Goal: Task Accomplishment & Management: Use online tool/utility

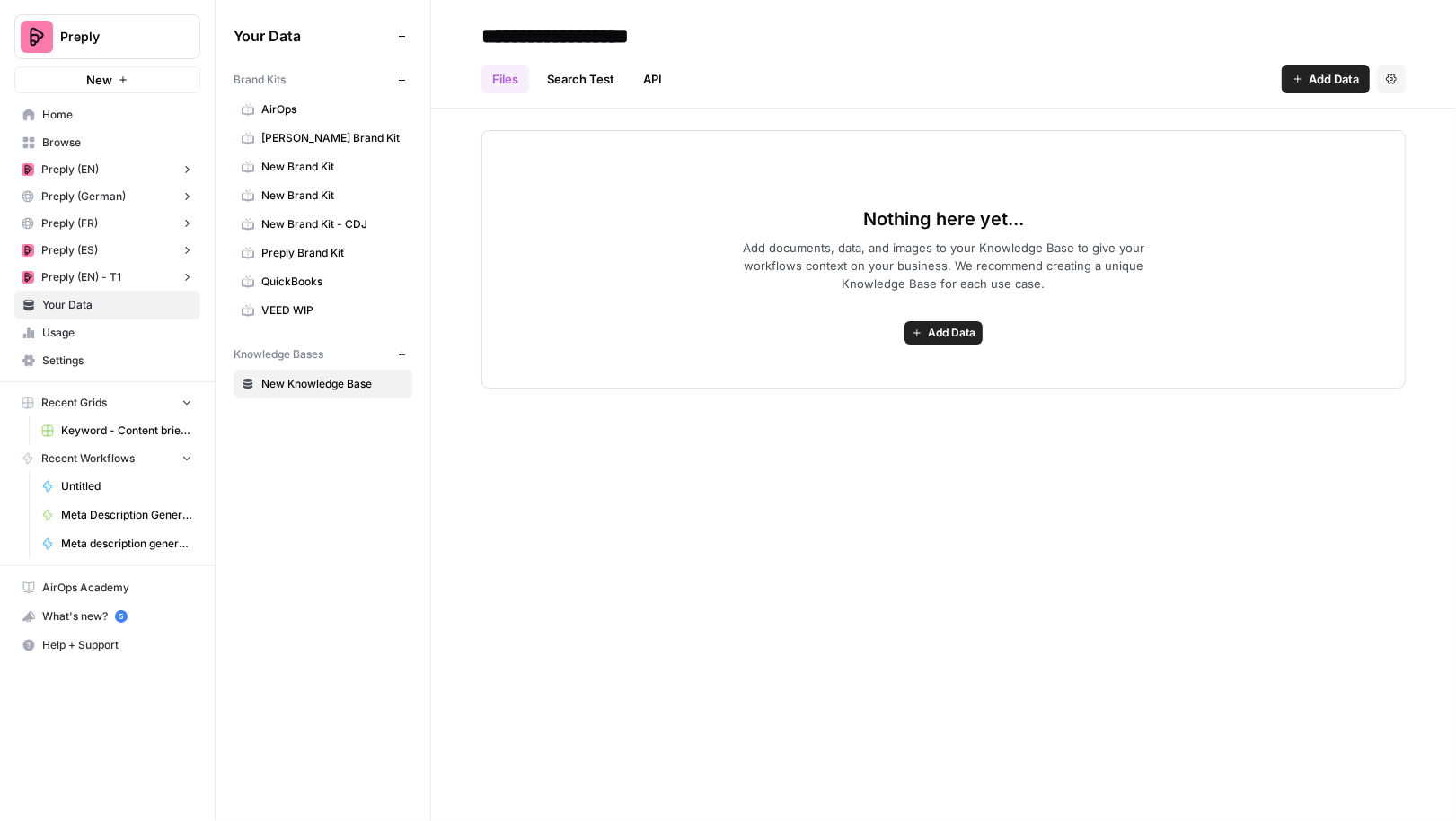
click at [155, 19] on button "Preply" at bounding box center [106, 37] width 186 height 45
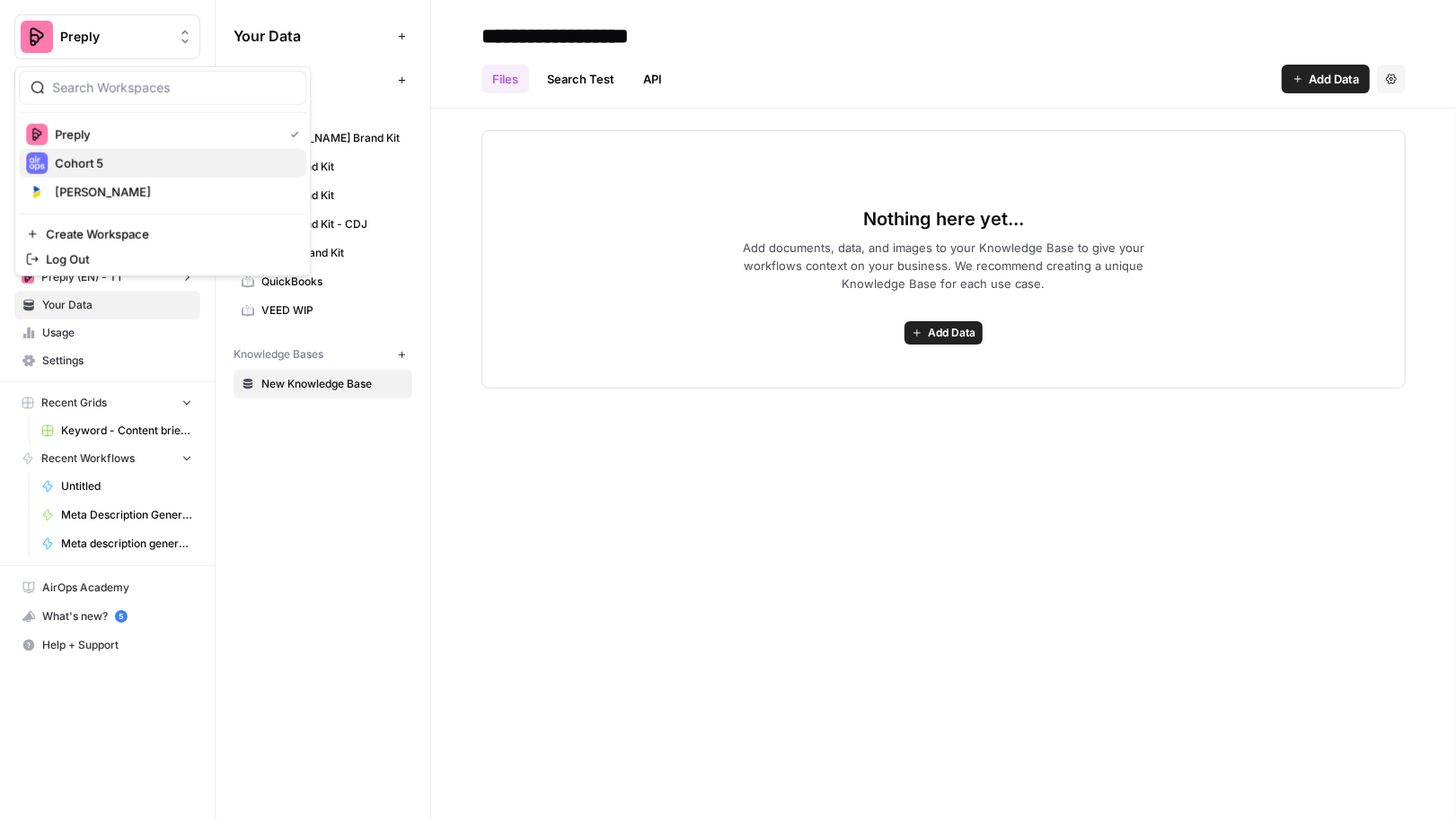
click at [130, 169] on span "Cohort 5" at bounding box center [173, 163] width 237 height 18
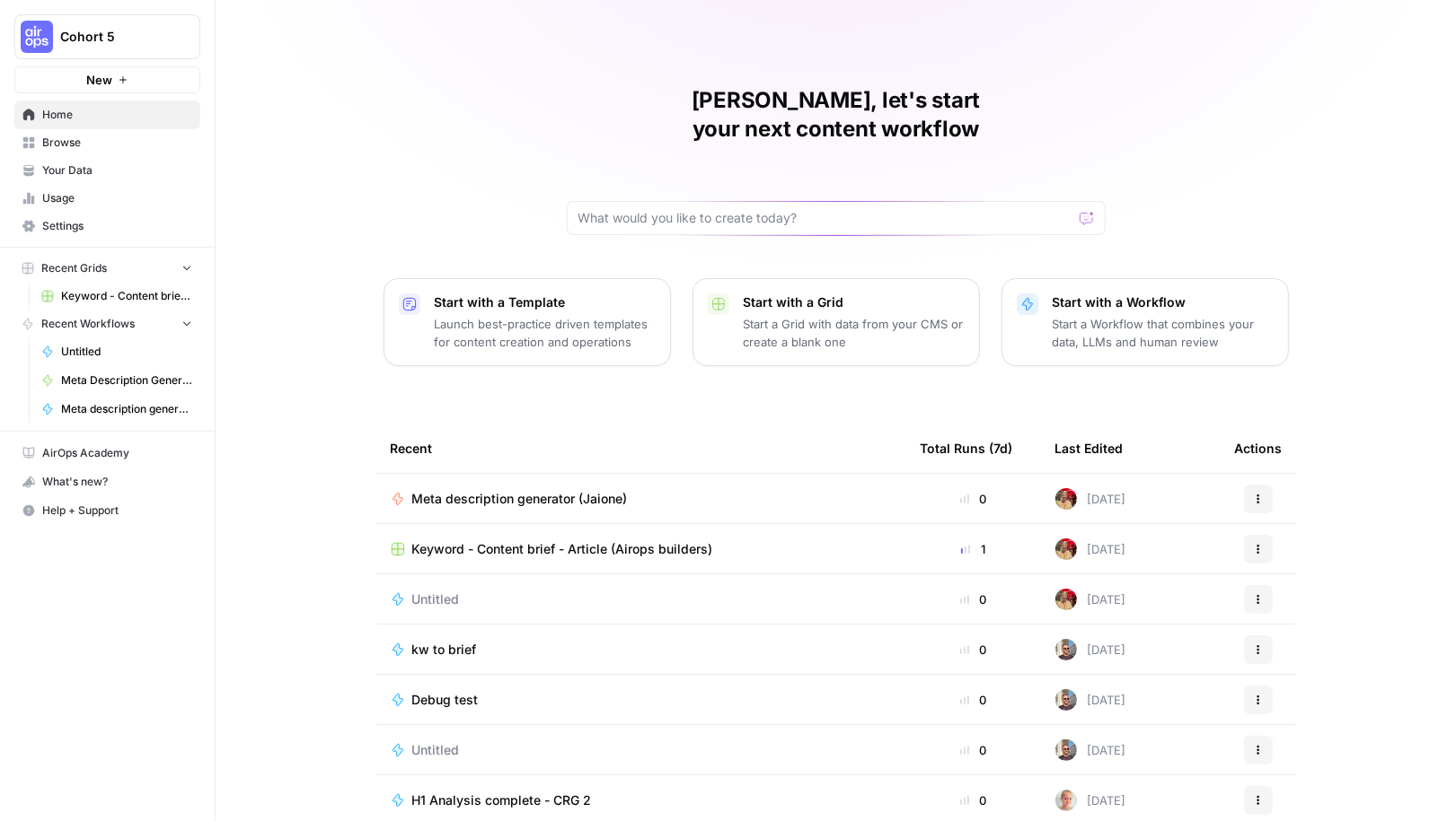
click at [143, 135] on span "Browse" at bounding box center [117, 142] width 150 height 16
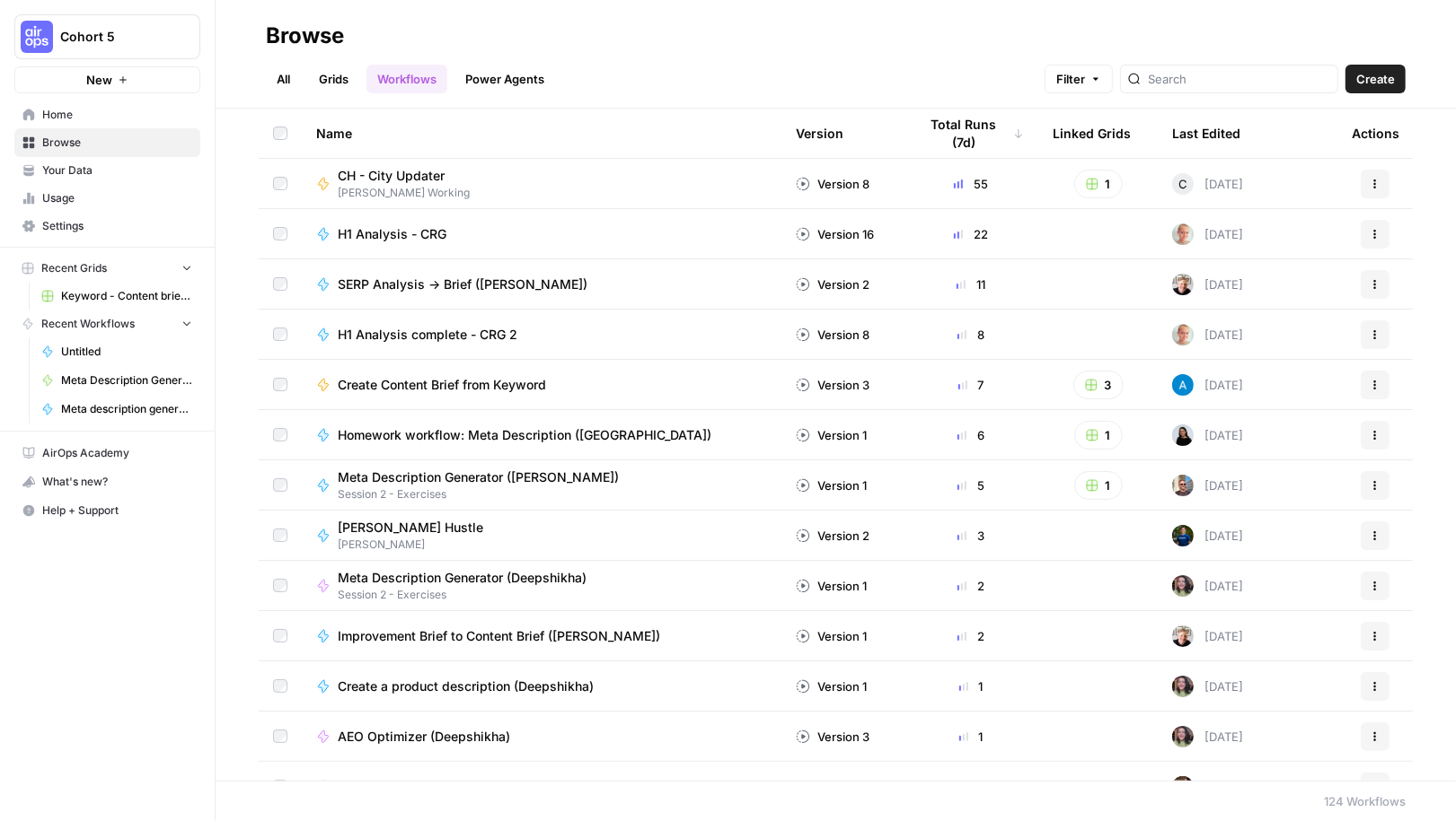
click at [1386, 73] on span "Create" at bounding box center [1375, 78] width 39 height 18
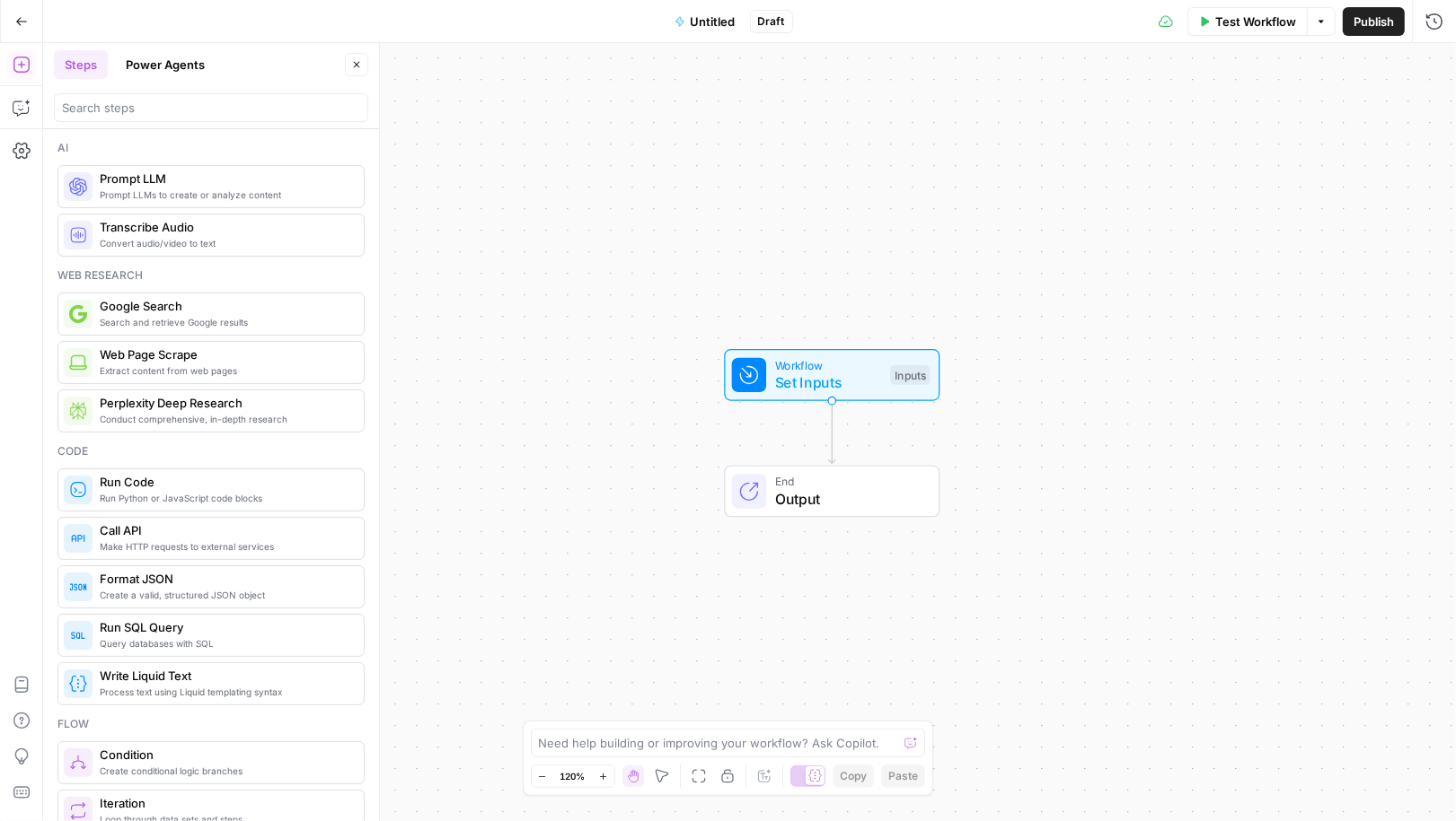
click at [159, 70] on button "Power Agents" at bounding box center [165, 64] width 101 height 29
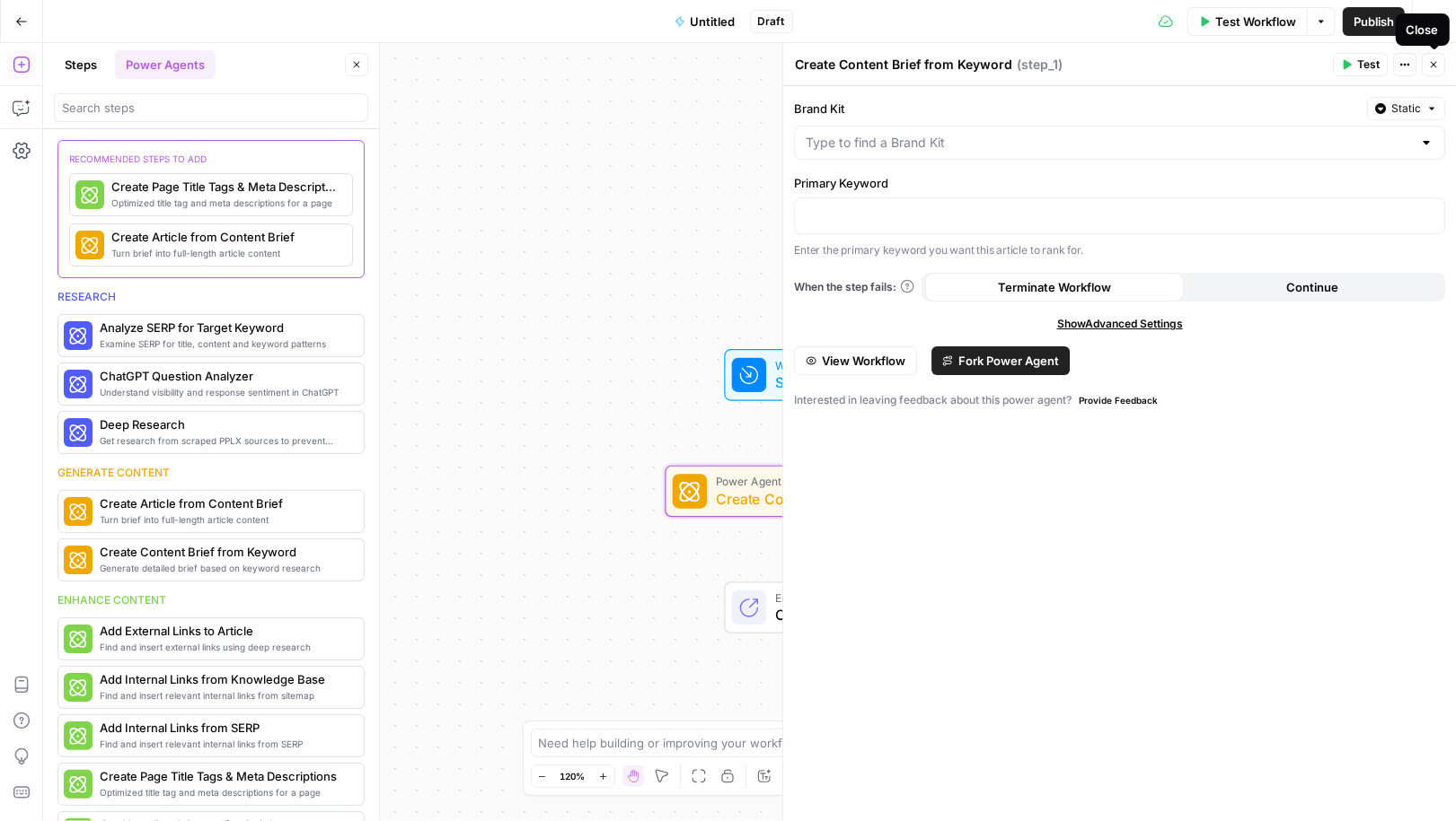
click at [1426, 72] on button "Close" at bounding box center [1432, 64] width 24 height 24
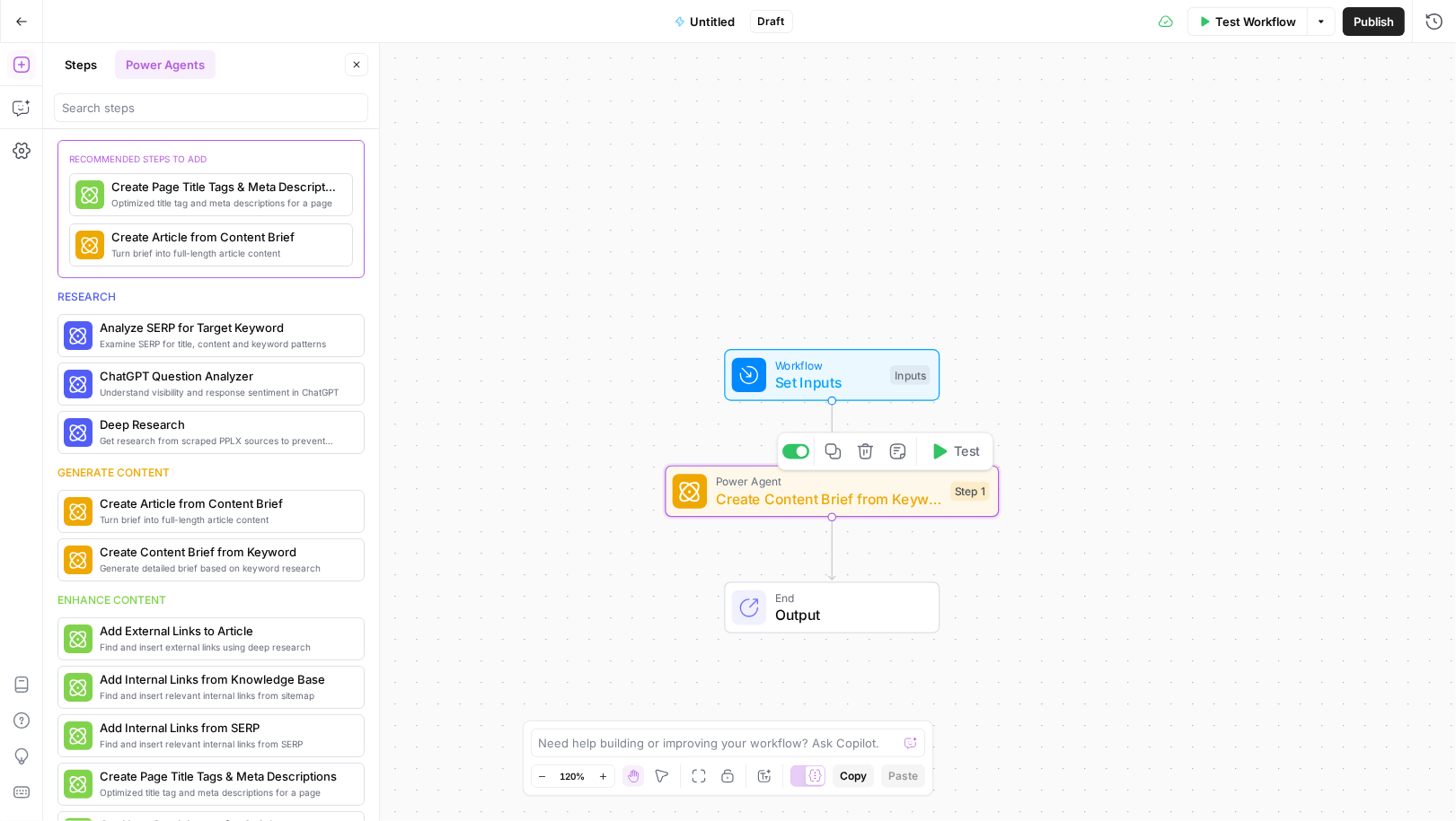
click at [883, 489] on span "Create Content Brief from Keyword" at bounding box center [829, 499] width 226 height 22
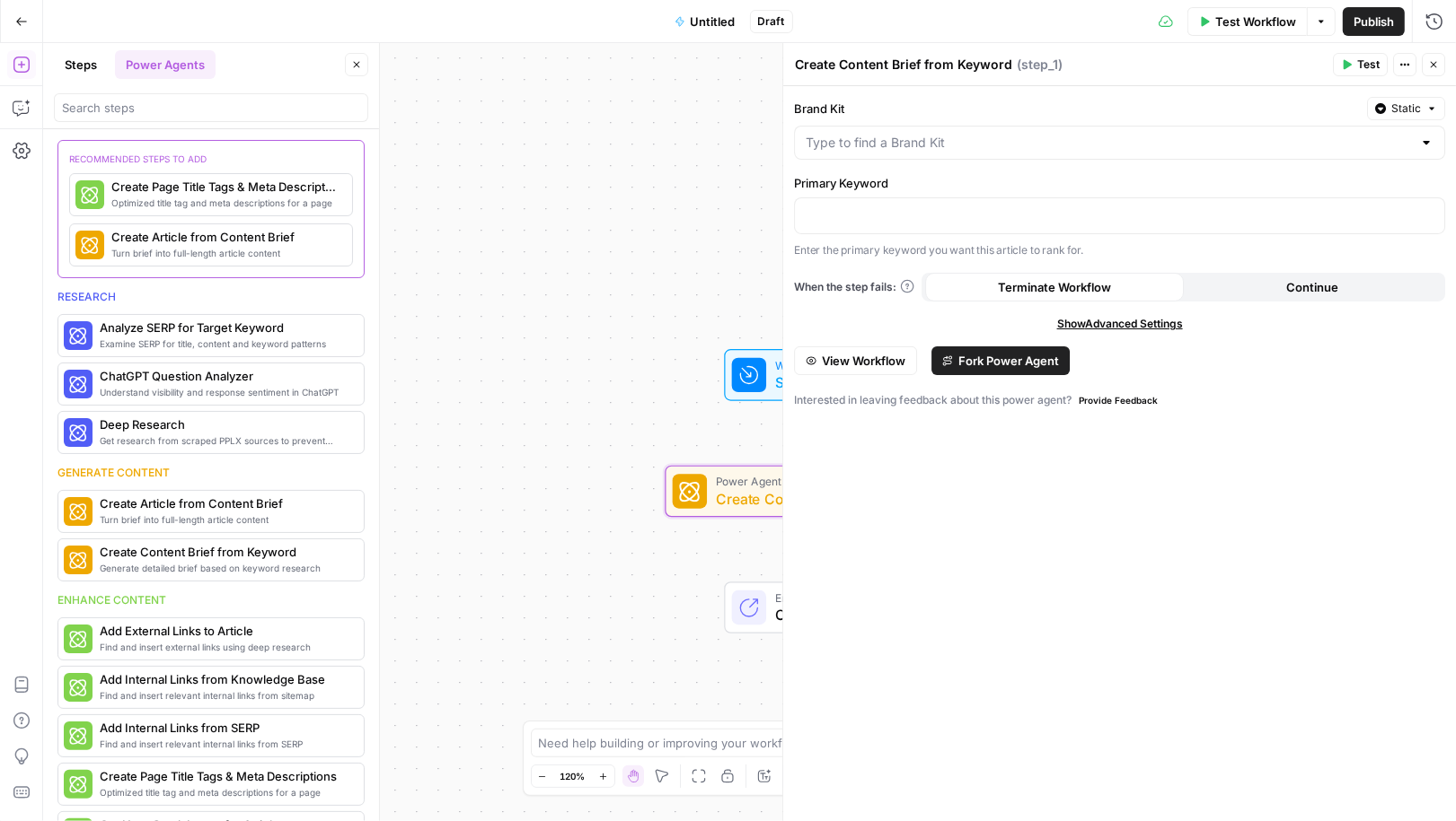
click at [866, 364] on span "View Workflow" at bounding box center [863, 361] width 84 height 18
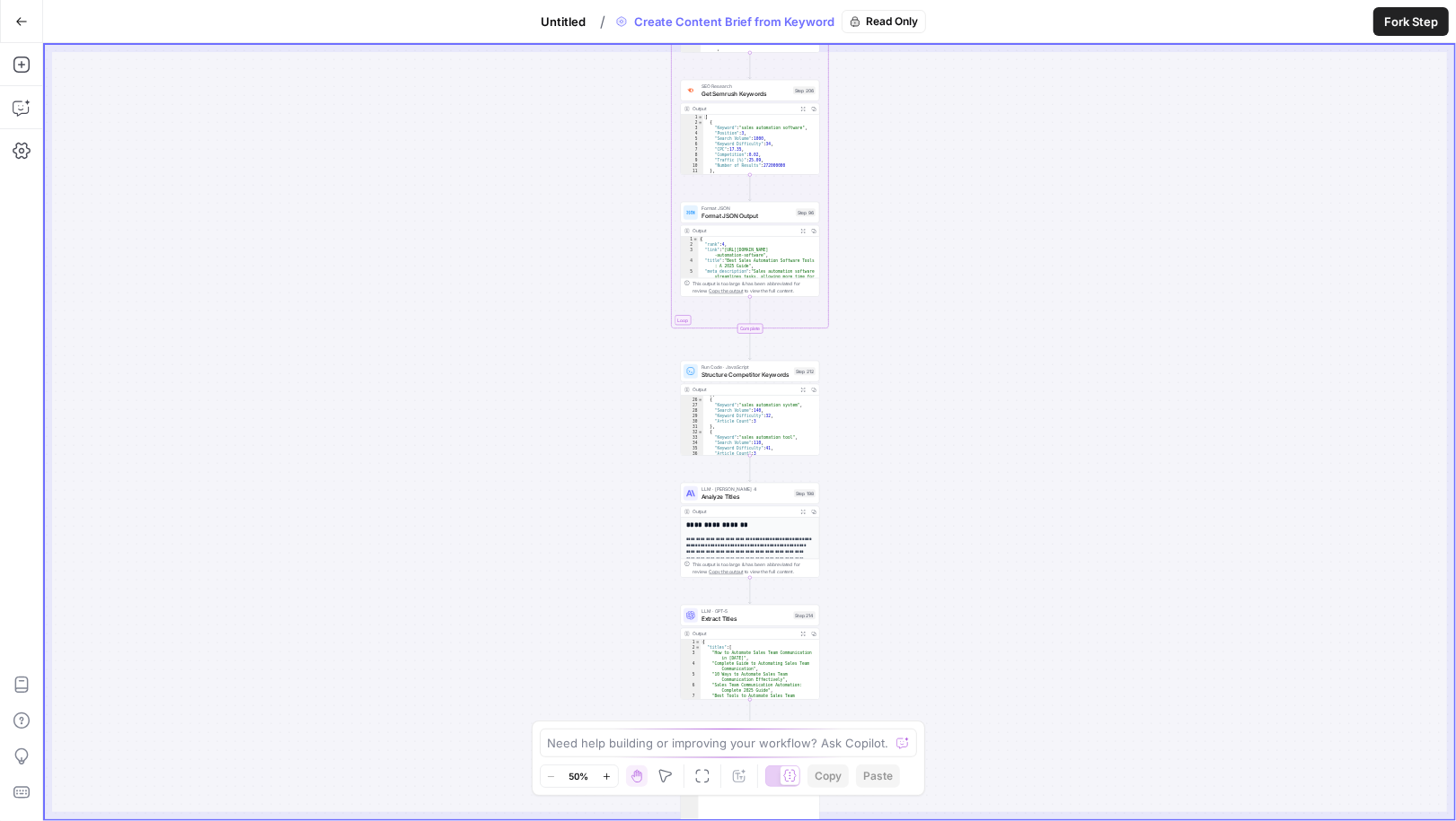
scroll to position [282, 0]
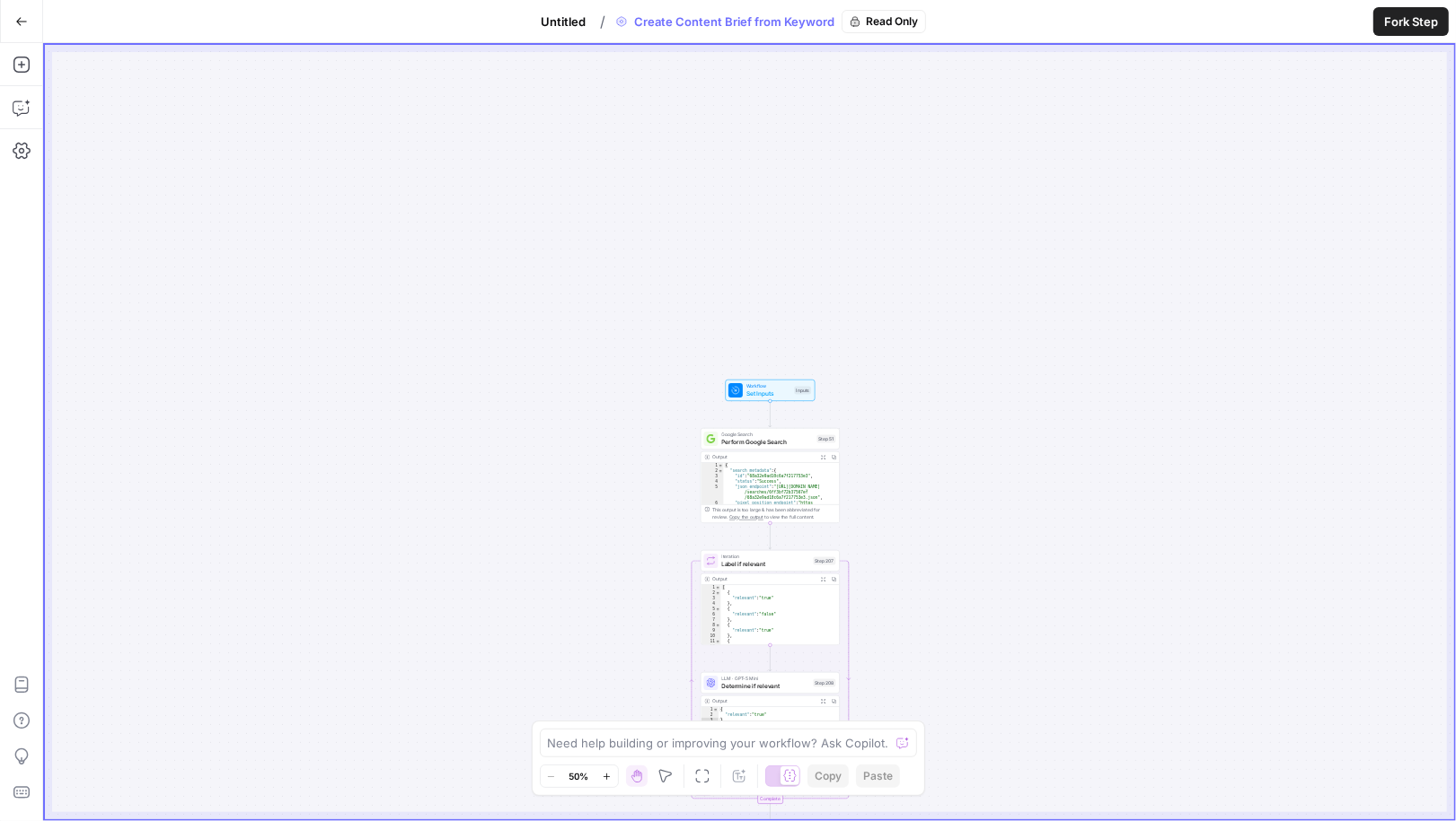
click at [557, 20] on span "Untitled" at bounding box center [563, 21] width 45 height 18
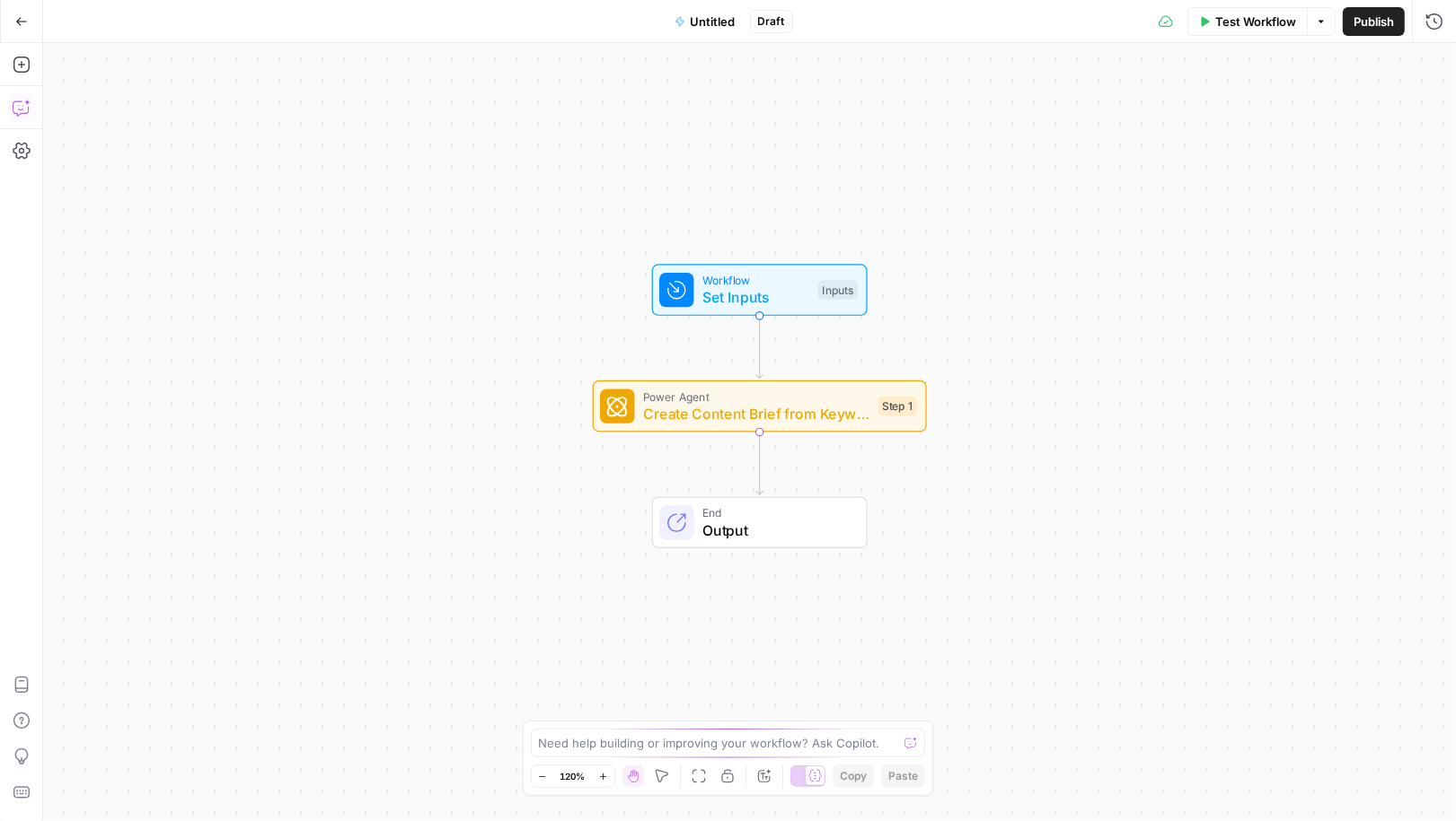
click at [29, 116] on icon "button" at bounding box center [21, 107] width 18 height 18
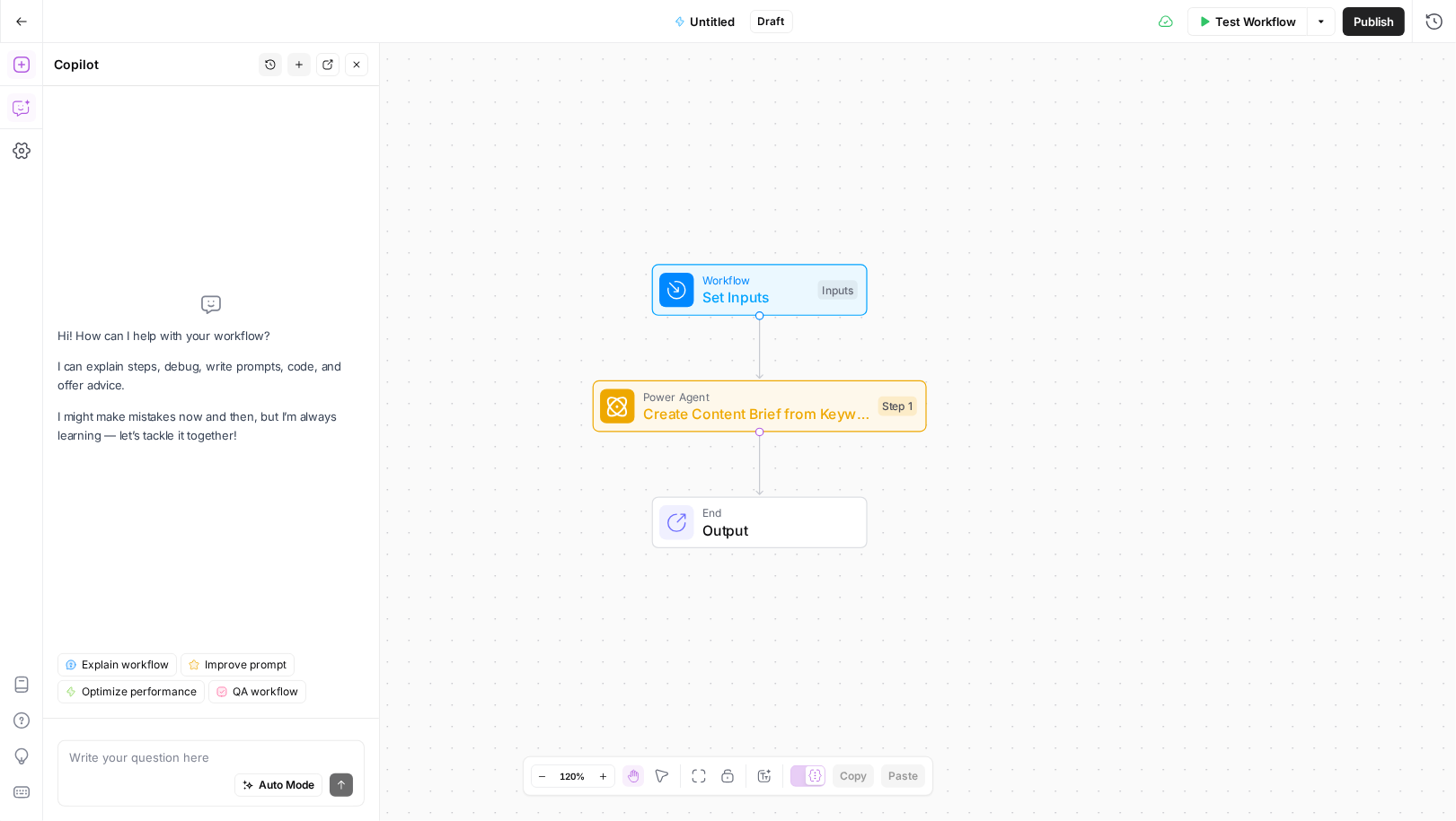
click at [22, 53] on button "Add Steps" at bounding box center [22, 64] width 29 height 29
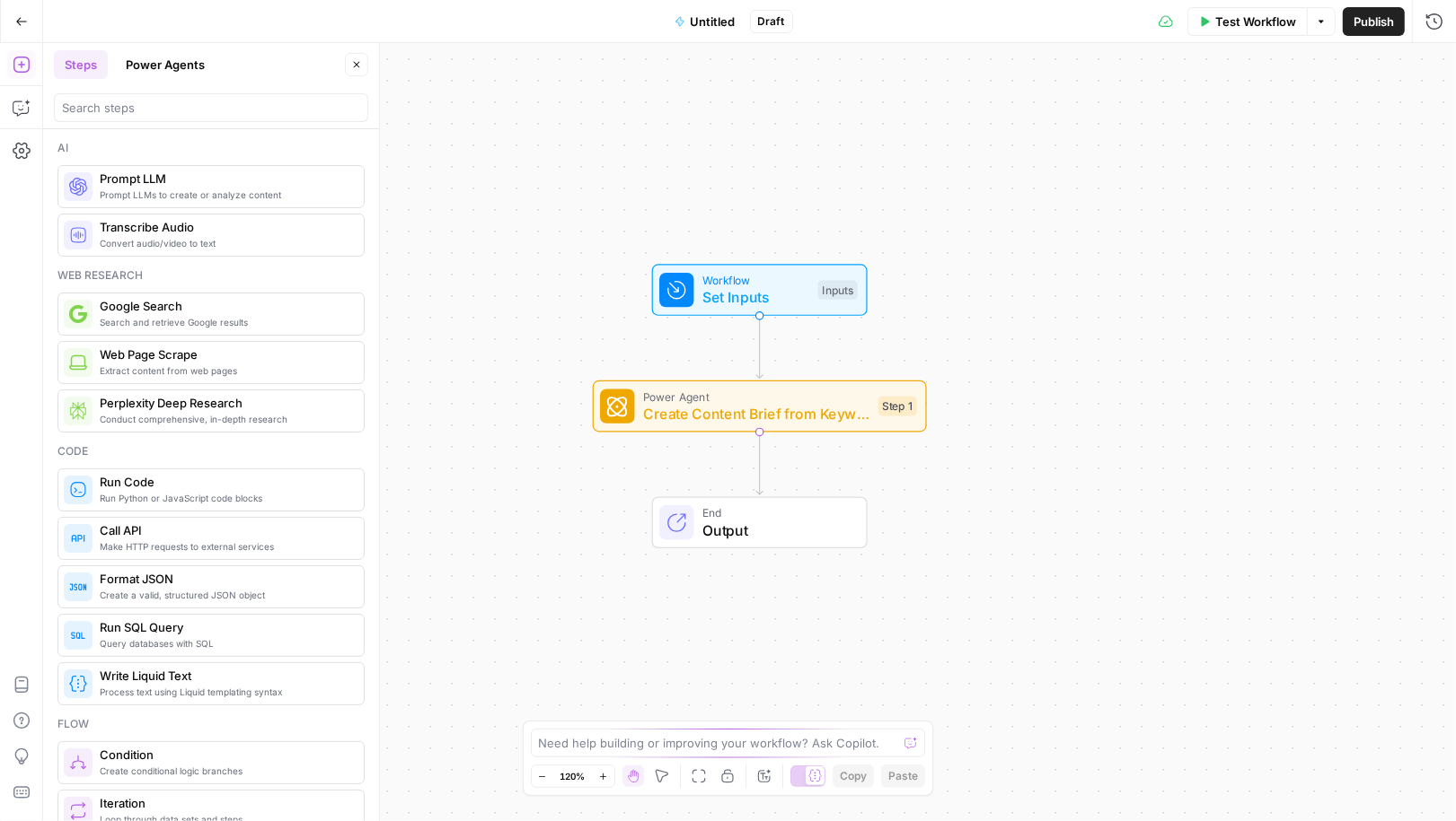
click at [173, 64] on button "Power Agents" at bounding box center [165, 64] width 101 height 29
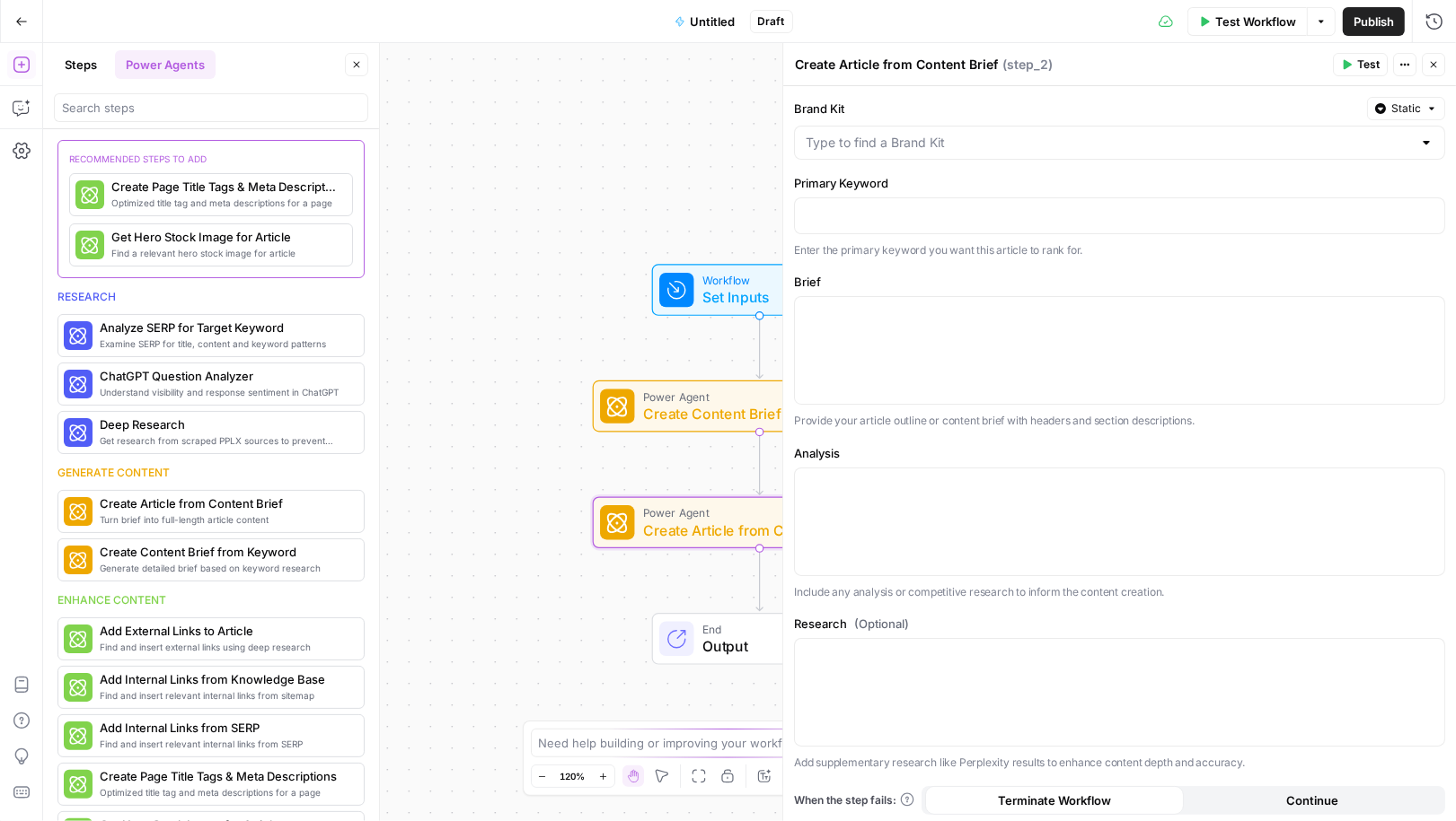
click at [677, 530] on span "Create Article from Content Brief" at bounding box center [755, 530] width 224 height 22
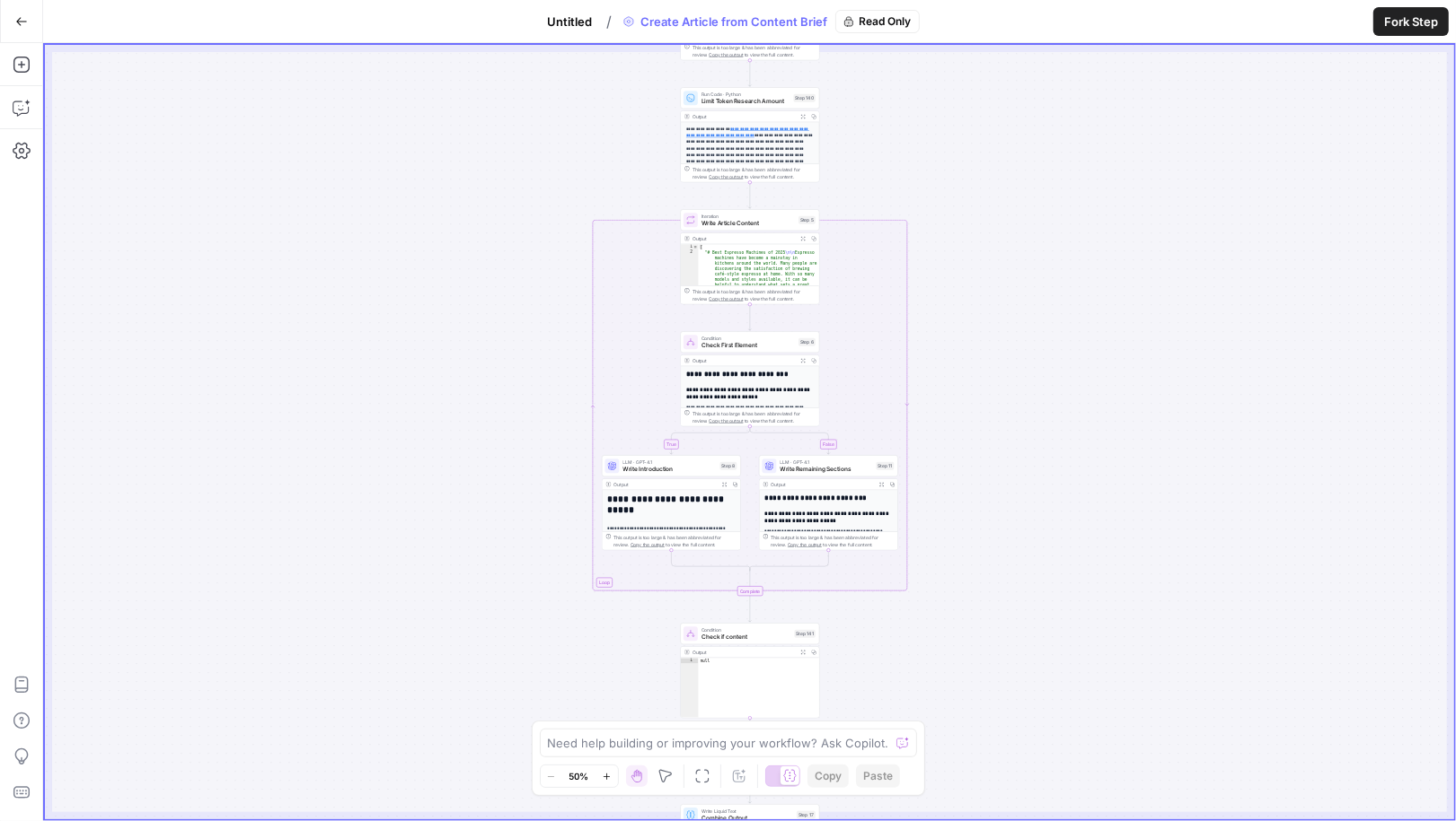
click at [807, 466] on span "Write Remaining Sections" at bounding box center [827, 470] width 92 height 9
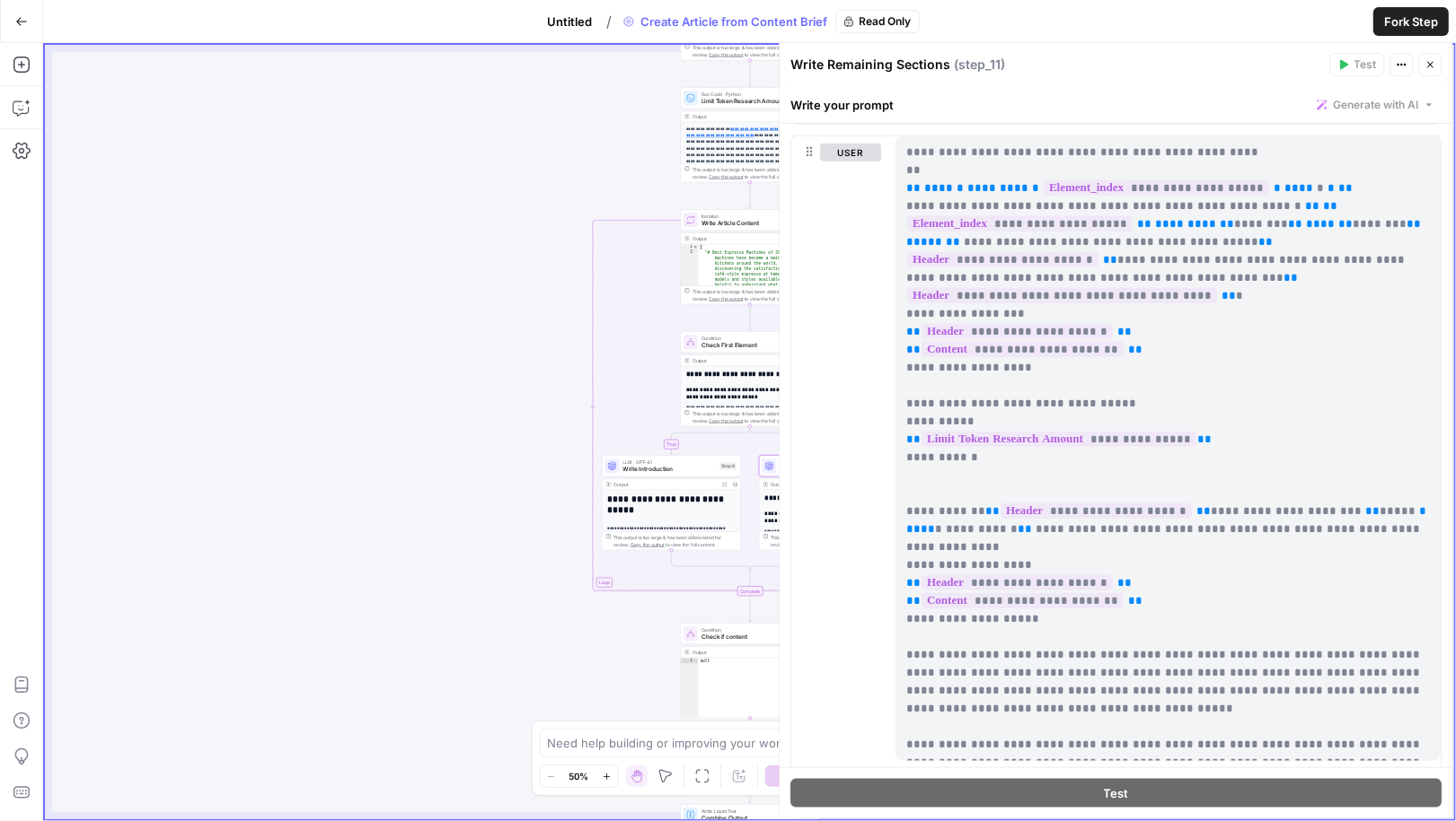
scroll to position [1493, 0]
